Goal: Task Accomplishment & Management: Use online tool/utility

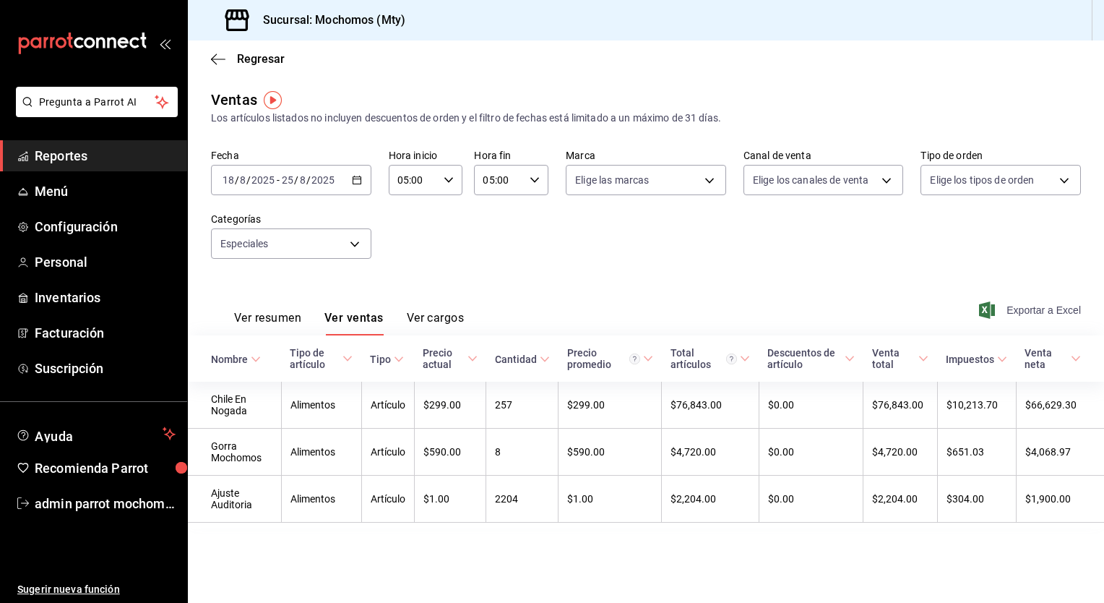
click at [1035, 304] on span "Exportar a Excel" at bounding box center [1031, 309] width 99 height 17
click at [113, 163] on span "Reportes" at bounding box center [105, 156] width 141 height 20
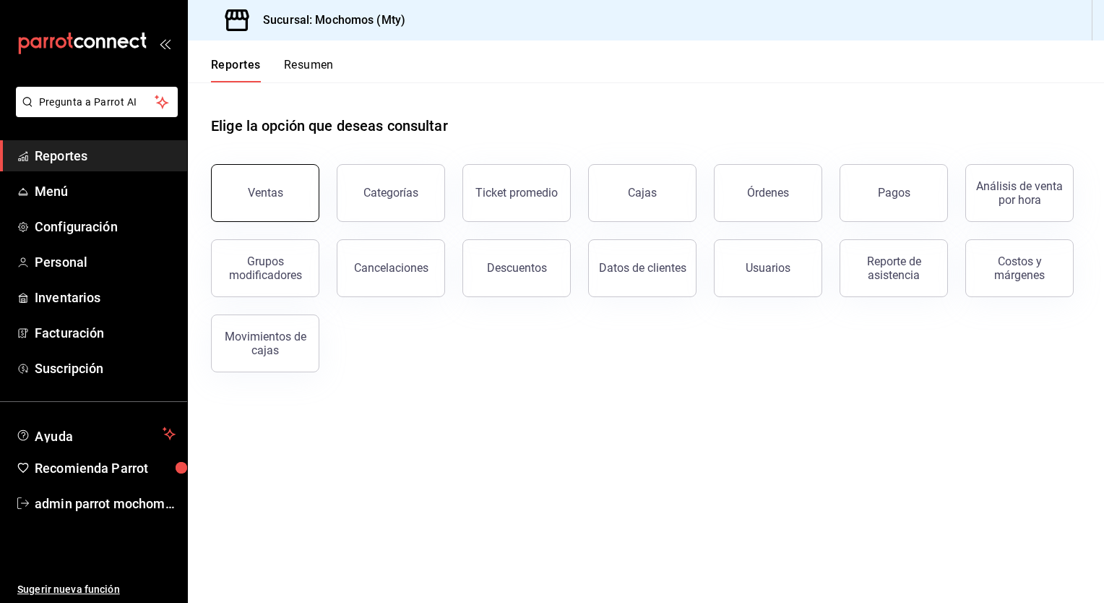
click at [243, 199] on button "Ventas" at bounding box center [265, 193] width 108 height 58
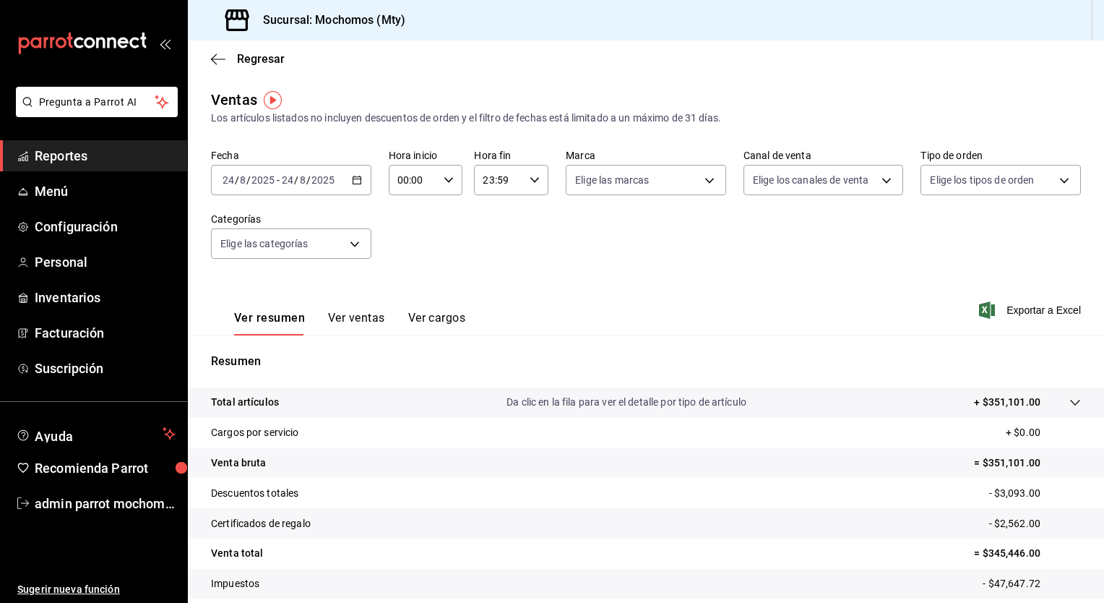
click at [356, 183] on icon "button" at bounding box center [357, 180] width 10 height 10
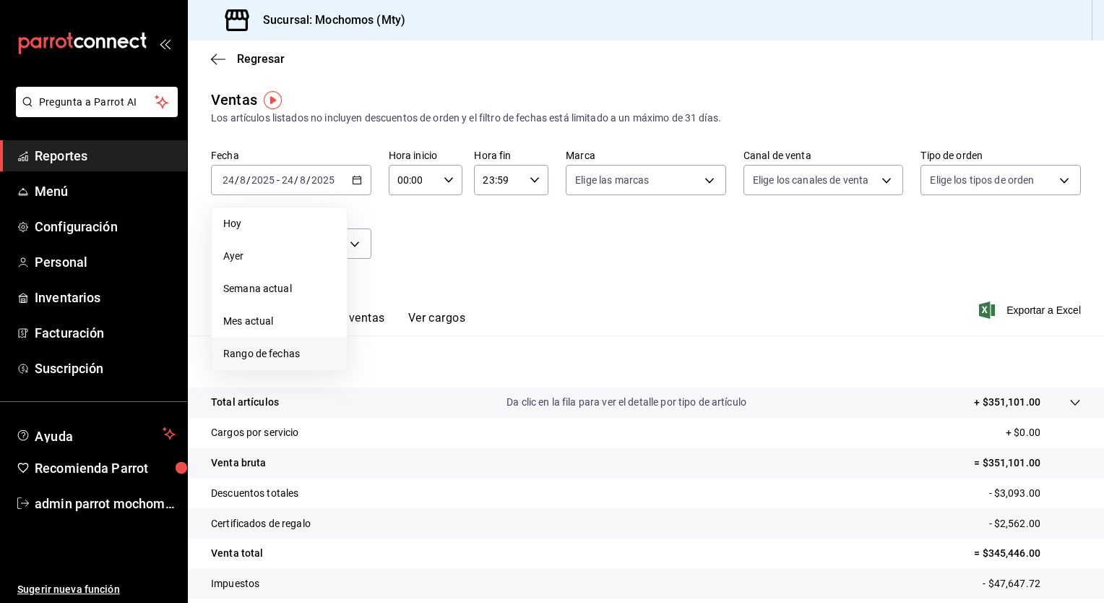
click at [287, 351] on span "Rango de fechas" at bounding box center [279, 353] width 112 height 15
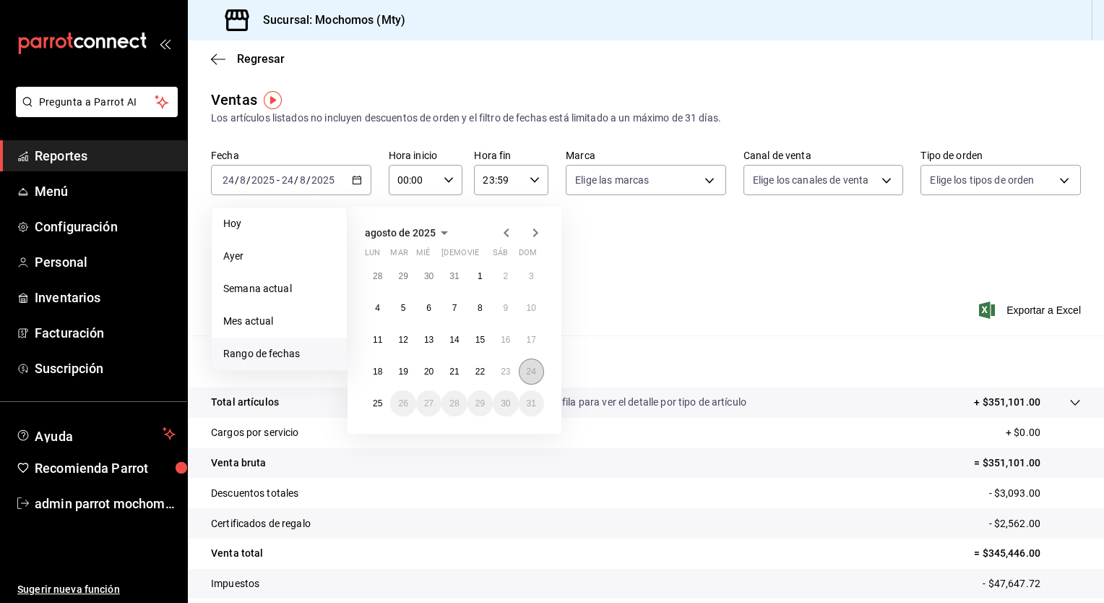
click at [530, 368] on abbr "24" at bounding box center [531, 371] width 9 height 10
click at [377, 400] on abbr "25" at bounding box center [377, 403] width 9 height 10
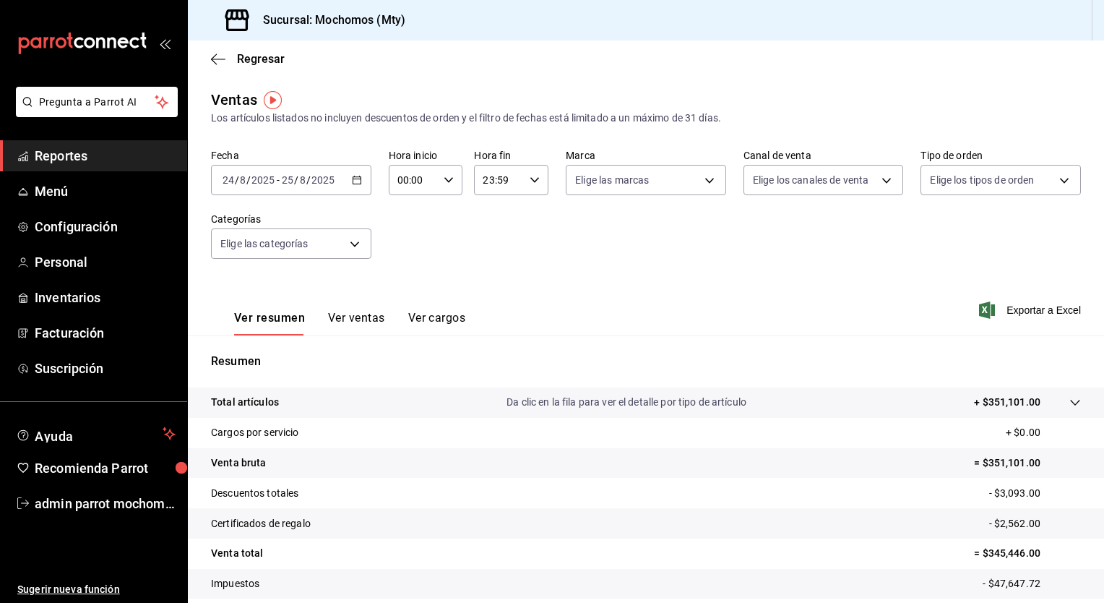
click at [446, 179] on icon "button" at bounding box center [449, 180] width 10 height 10
click at [404, 214] on span "00" at bounding box center [405, 217] width 14 height 12
click at [404, 214] on span "05" at bounding box center [405, 217] width 14 height 12
type input "05:00"
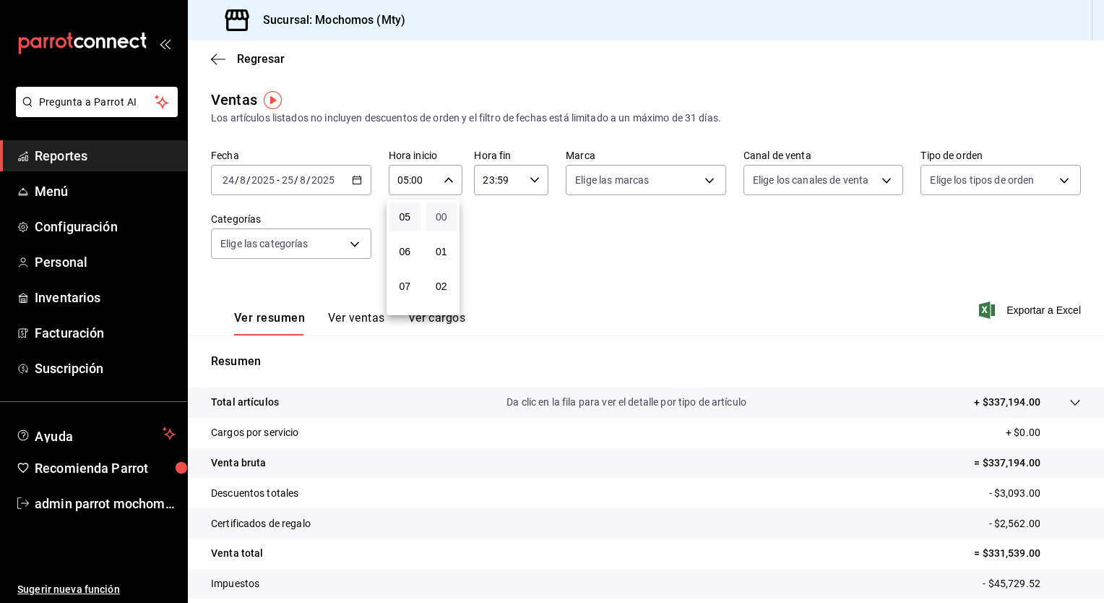
click at [441, 218] on span "00" at bounding box center [442, 217] width 14 height 12
click at [529, 180] on div at bounding box center [552, 301] width 1104 height 603
click at [530, 180] on icon "button" at bounding box center [535, 180] width 10 height 10
click at [489, 228] on span "21" at bounding box center [490, 229] width 14 height 12
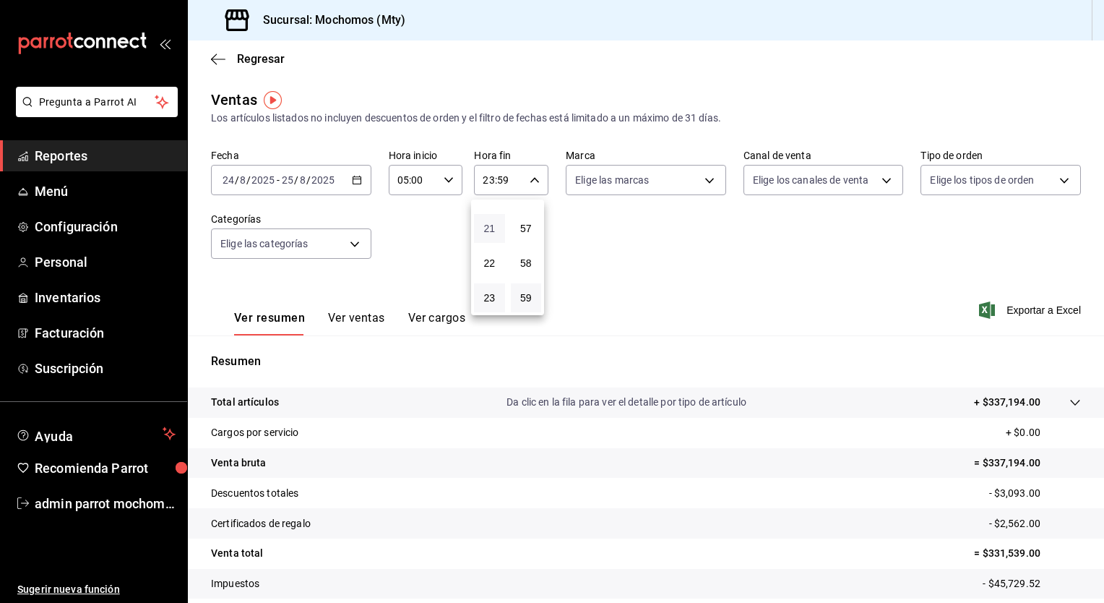
type input "21:59"
click at [489, 224] on button "00" at bounding box center [489, 216] width 31 height 29
click at [523, 228] on span "57" at bounding box center [527, 229] width 14 height 12
type input "00:57"
click at [494, 218] on span "00" at bounding box center [490, 217] width 14 height 12
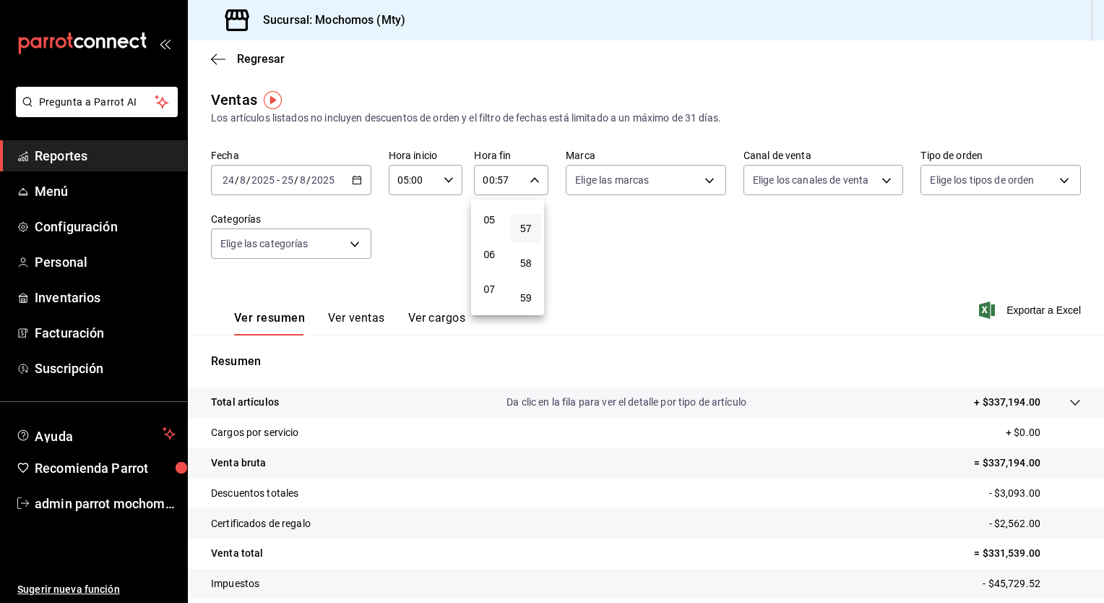
scroll to position [173, 0]
click at [494, 218] on span "05" at bounding box center [490, 217] width 14 height 12
type input "05:57"
click at [538, 231] on button "57" at bounding box center [526, 228] width 31 height 29
click at [524, 227] on span "57" at bounding box center [527, 229] width 14 height 12
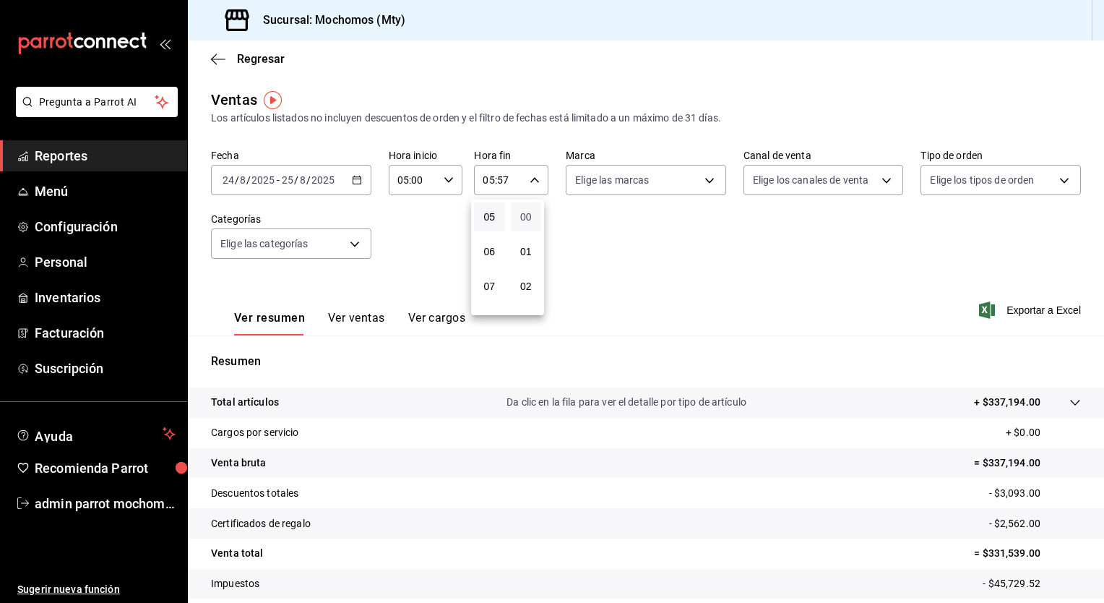
click at [526, 219] on span "00" at bounding box center [527, 217] width 14 height 12
type input "05:00"
click at [717, 267] on div at bounding box center [552, 301] width 1104 height 603
click at [1037, 307] on span "Exportar a Excel" at bounding box center [1031, 309] width 99 height 17
